Goal: Transaction & Acquisition: Purchase product/service

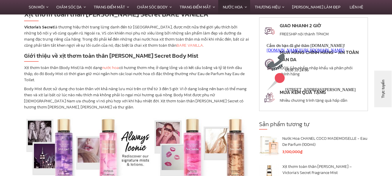
scroll to position [174, 0]
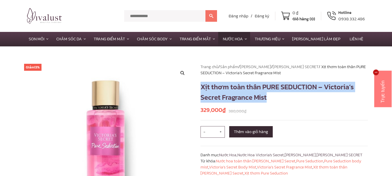
copy h1 "Xịt thơm toàn thân PURE SEDUCTION – Victoria’s Secret Fragrance Mist"
drag, startPoint x: 204, startPoint y: 85, endPoint x: 277, endPoint y: 101, distance: 75.4
click at [278, 101] on div "Trang chủ / Sản phẩm / Thương Hiệu / VICTORIA'S SECRET / Xịt thơm toàn thân PUR…" at bounding box center [284, 165] width 176 height 202
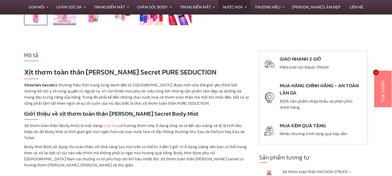
scroll to position [290, 0]
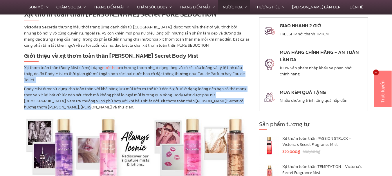
copy div "Xịt thơm toàn thân (Body Mist) là một dạng nước hoa có hương thơm nhẹ, ở dạng l…"
drag, startPoint x: 25, startPoint y: 64, endPoint x: 98, endPoint y: 87, distance: 77.1
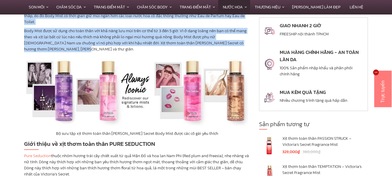
scroll to position [319, 0]
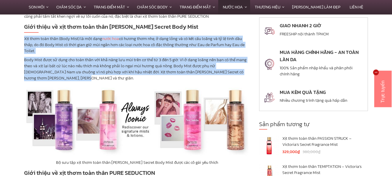
drag, startPoint x: 164, startPoint y: 113, endPoint x: 177, endPoint y: 124, distance: 17.7
click at [177, 124] on img at bounding box center [137, 121] width 226 height 75
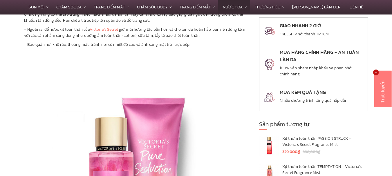
scroll to position [1015, 0]
